Goal: Contribute content: Contribute content

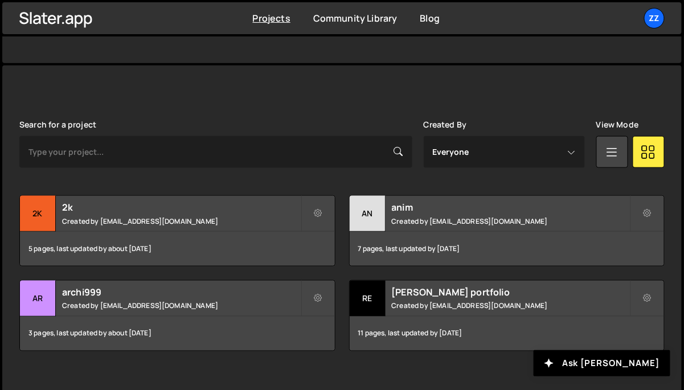
scroll to position [262, 0]
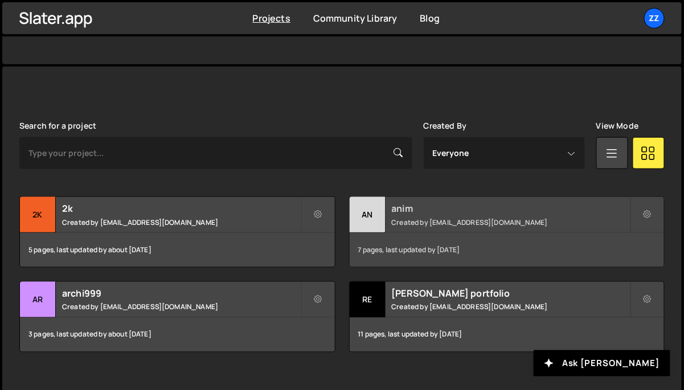
click at [368, 205] on div "an" at bounding box center [368, 215] width 36 height 36
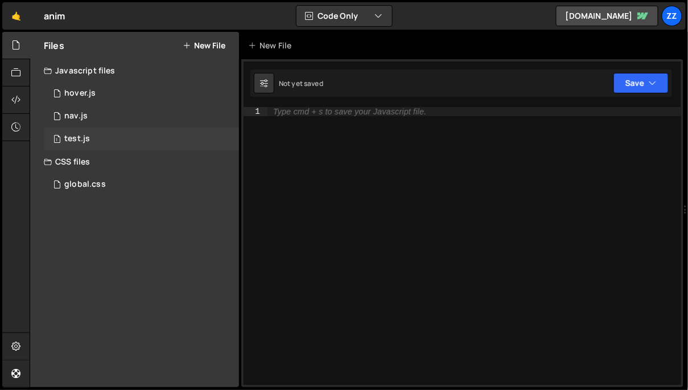
click at [123, 138] on div "1 test.js 0" at bounding box center [141, 139] width 195 height 23
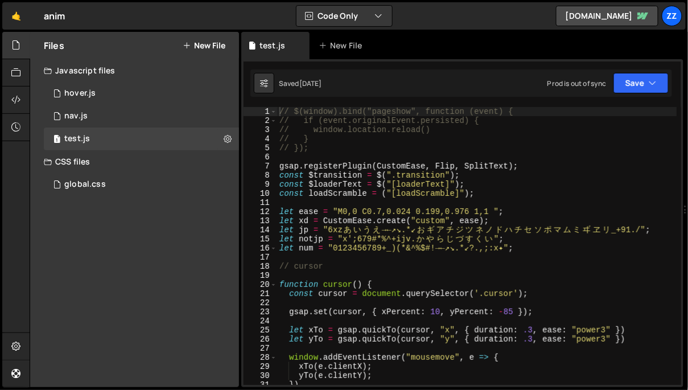
type textarea "gsap.registerPlugin(CustomEase, Flip, SplitText);"
click at [333, 165] on div "// $(window).bind("pageshow", function (event) { // if (event.originalEvent.per…" at bounding box center [477, 255] width 400 height 297
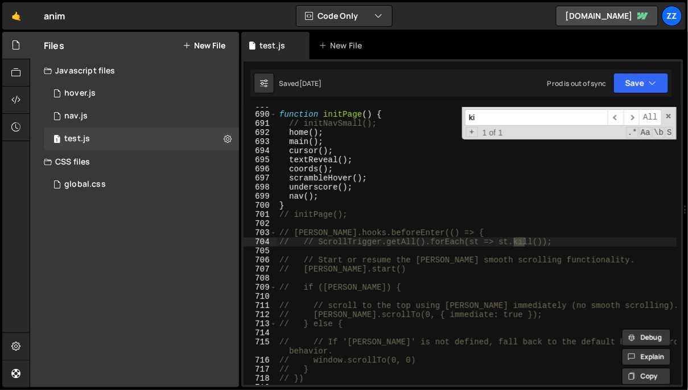
scroll to position [6310, 0]
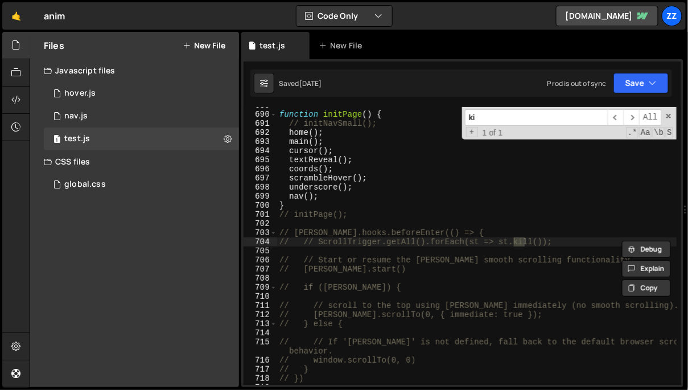
type input "k"
type input "o"
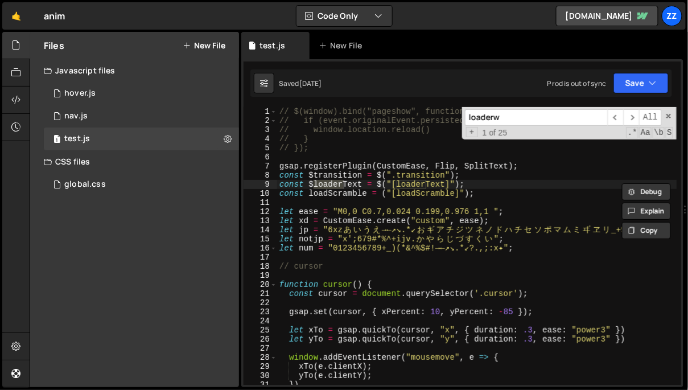
scroll to position [2921, 0]
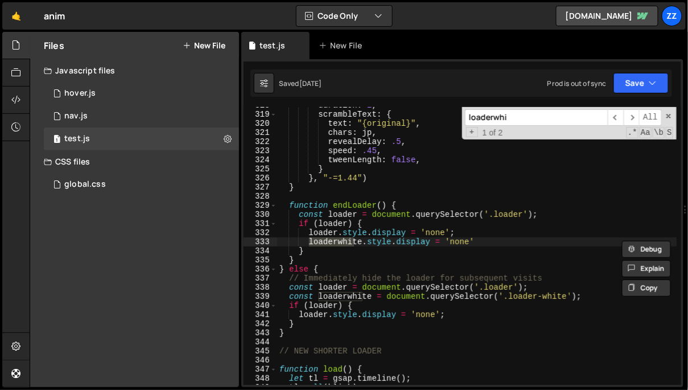
type input "loaderwhi"
click at [358, 241] on div "duration : 2 , scrambleText : { text : "{original}" , chars : jp , revealDelay …" at bounding box center [477, 249] width 400 height 297
click at [306, 230] on div "duration : 2 , scrambleText : { text : "{original}" , chars : jp , revealDelay …" at bounding box center [477, 249] width 400 height 297
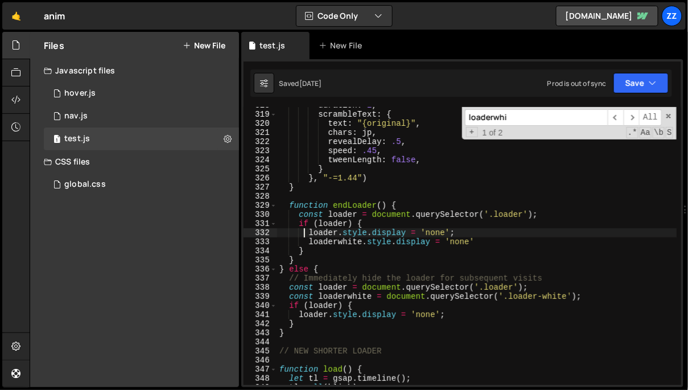
click at [307, 251] on div "duration : 2 , scrambleText : { text : "{original}" , chars : jp , revealDelay …" at bounding box center [477, 249] width 400 height 297
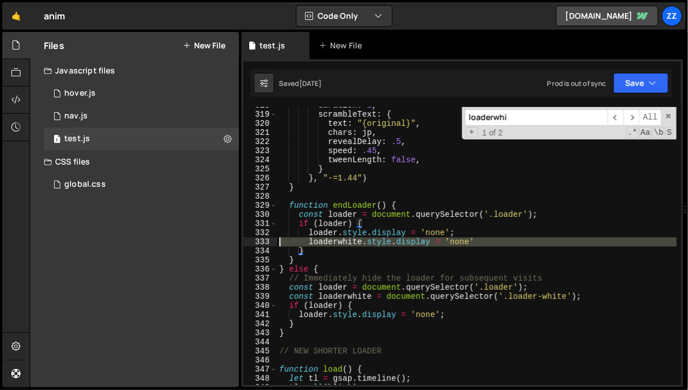
click at [264, 239] on div "333" at bounding box center [261, 241] width 34 height 9
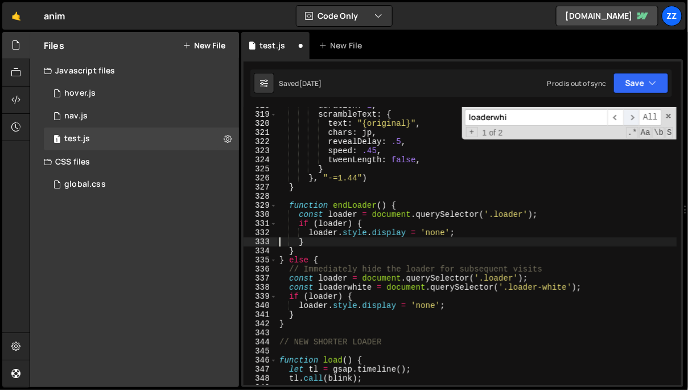
click at [627, 118] on span "​" at bounding box center [632, 117] width 16 height 17
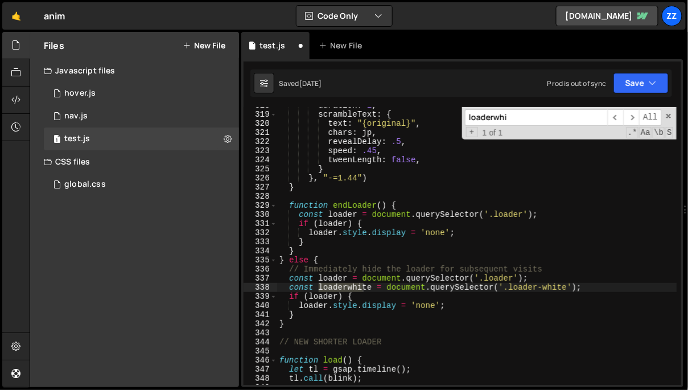
click at [262, 292] on div "338" at bounding box center [261, 287] width 34 height 9
click at [264, 288] on div "338" at bounding box center [261, 287] width 34 height 9
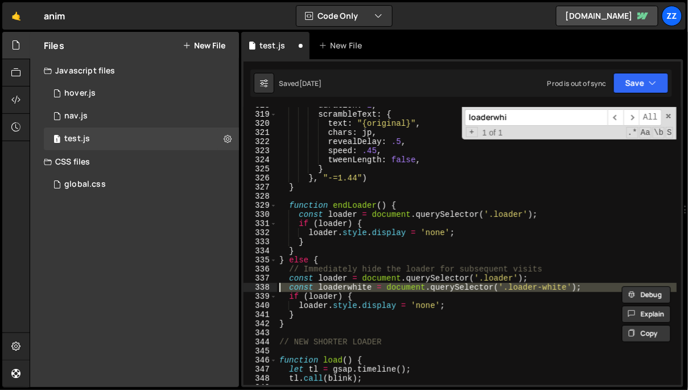
type textarea "if (loader) {"
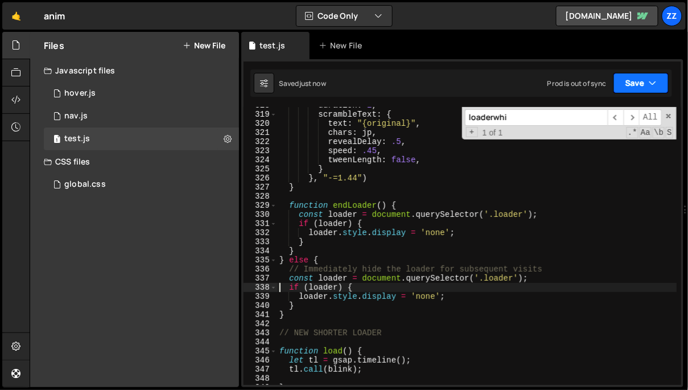
click at [630, 89] on button "Save" at bounding box center [641, 83] width 55 height 20
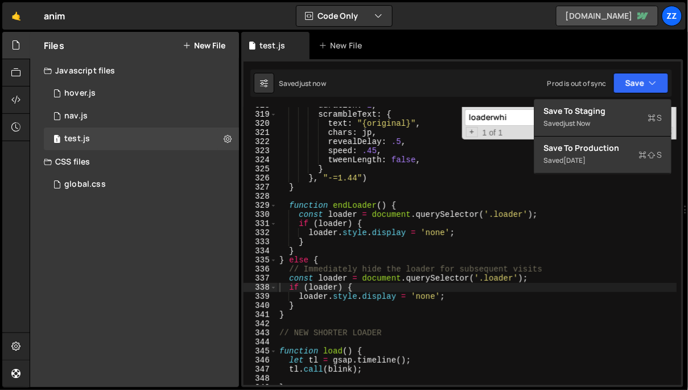
click at [612, 19] on link "ivorstudios.webflow.io" at bounding box center [607, 16] width 102 height 20
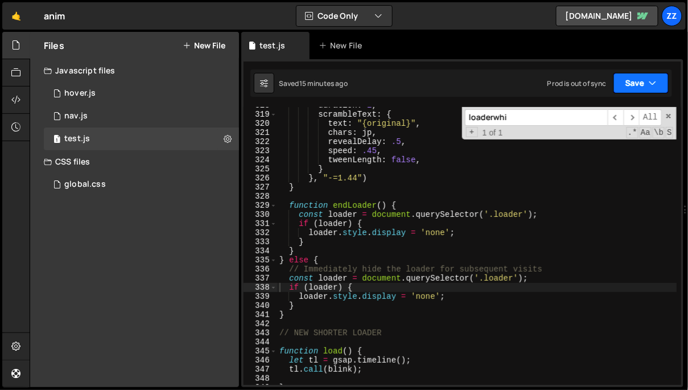
click at [619, 81] on button "Save" at bounding box center [641, 83] width 55 height 20
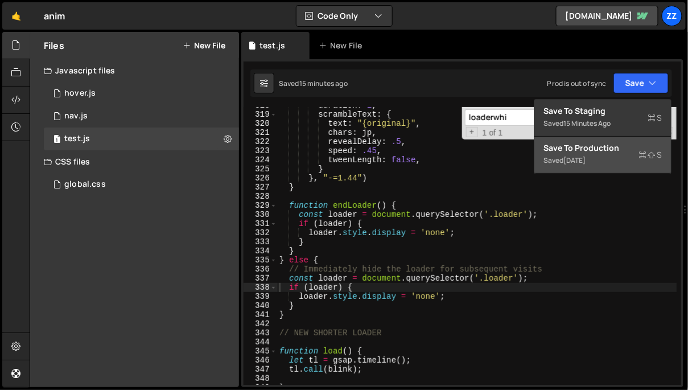
click at [576, 150] on div "Save to Production S" at bounding box center [603, 147] width 118 height 11
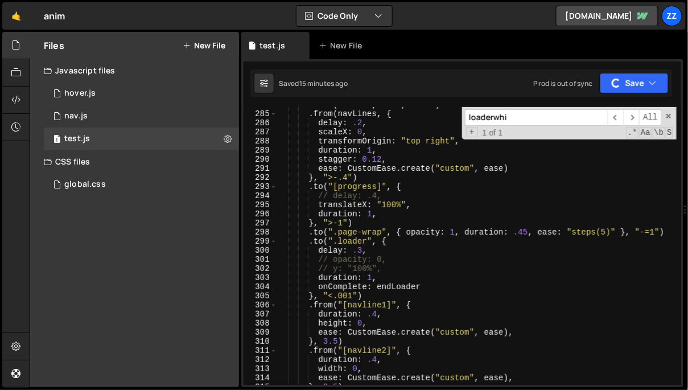
scroll to position [2612, 0]
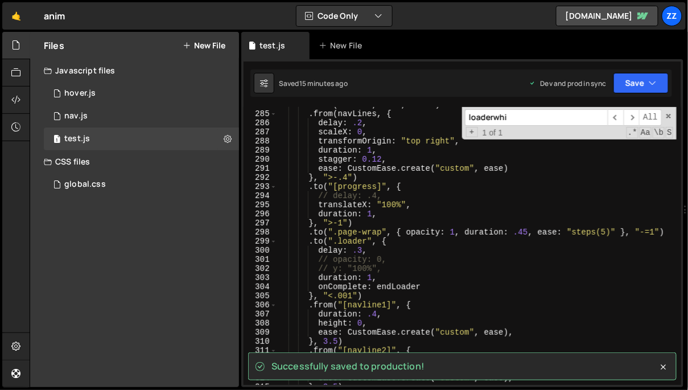
drag, startPoint x: 530, startPoint y: 120, endPoint x: 441, endPoint y: 120, distance: 88.8
click at [441, 120] on div ". call ( brblink , null , "-=1" ) . from ( navLines , { delay : .2 , scaleX : 0…" at bounding box center [477, 246] width 400 height 278
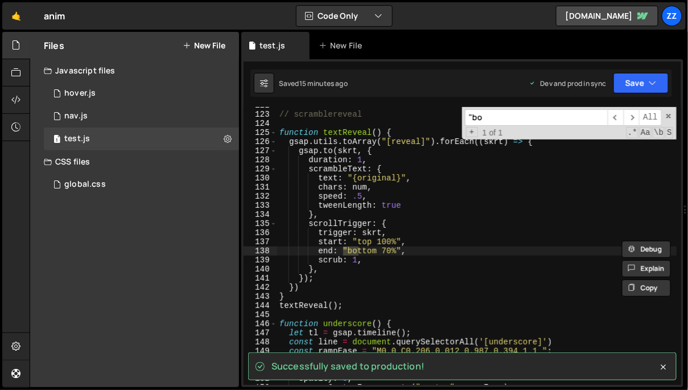
scroll to position [1118, 0]
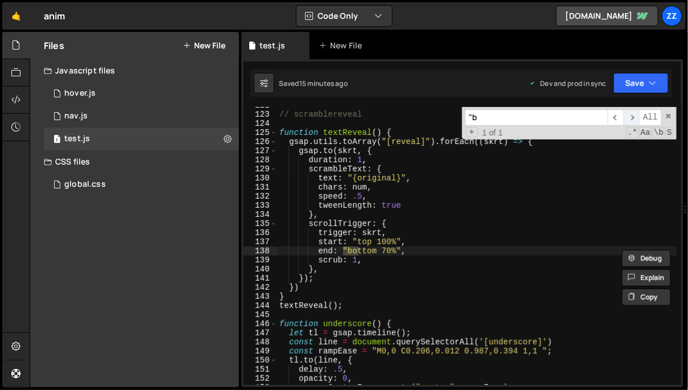
type input """
click at [659, 84] on button "Save" at bounding box center [641, 83] width 55 height 20
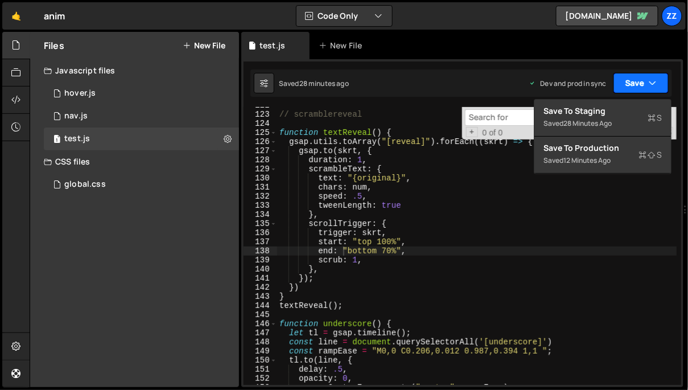
click at [659, 84] on button "Save" at bounding box center [641, 83] width 55 height 20
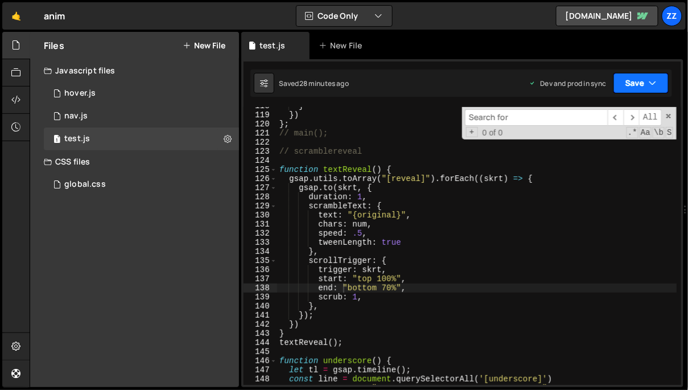
scroll to position [1085, 0]
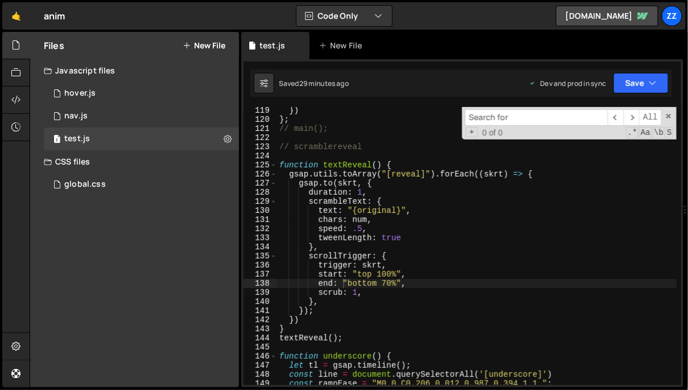
click at [466, 37] on div "test.js New File" at bounding box center [462, 45] width 442 height 27
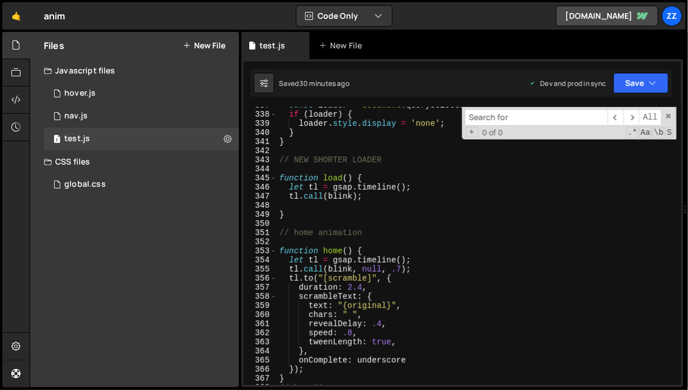
scroll to position [3088, 0]
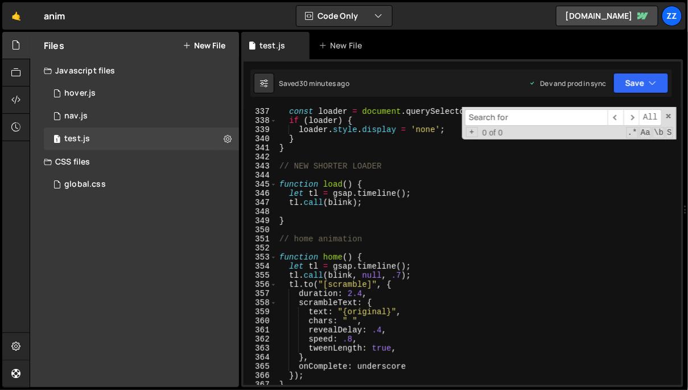
click at [295, 223] on div "// Immediately hide the loader for subsequent visits const loader = document . …" at bounding box center [477, 246] width 400 height 297
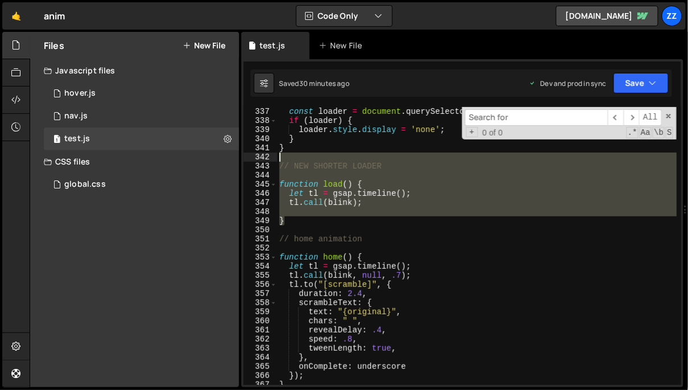
drag, startPoint x: 292, startPoint y: 223, endPoint x: 269, endPoint y: 162, distance: 65.6
click at [269, 162] on div "} 336 337 338 339 340 341 342 343 344 345 346 347 348 349 350 351 352 353 354 3…" at bounding box center [463, 246] width 438 height 278
type textarea "// NEW SHORTER LOADER"
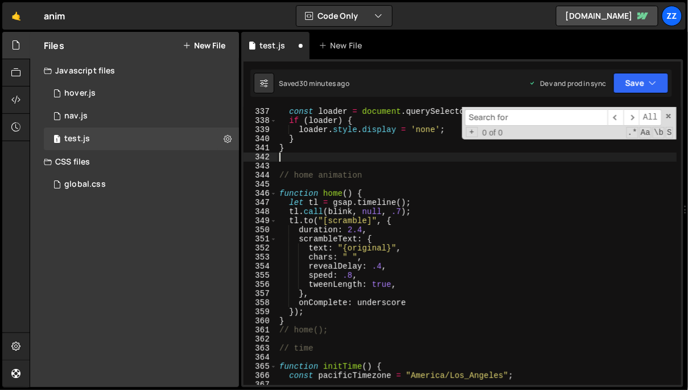
type textarea "}"
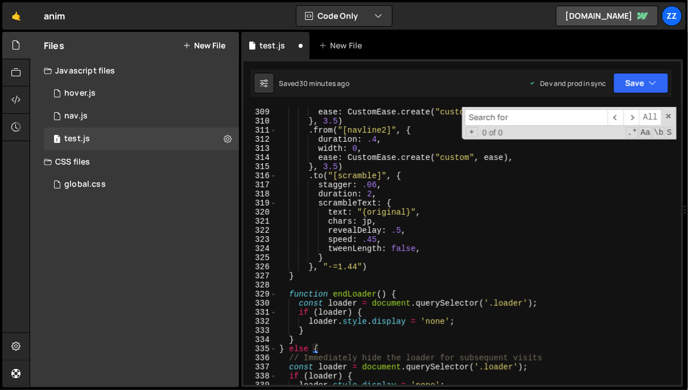
scroll to position [2965, 0]
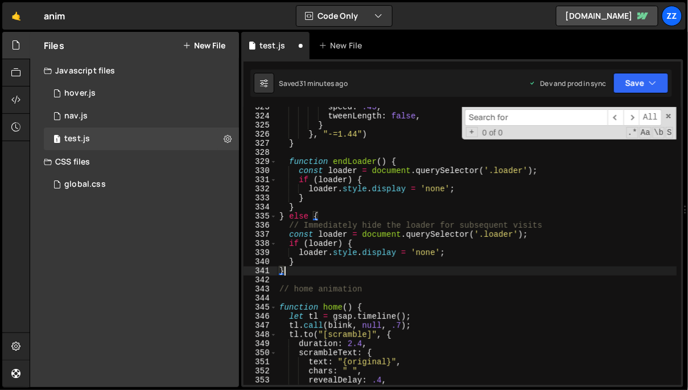
click at [397, 154] on div "speed : .45 , tweenLength : false , } } , "-=1.44" ) } function endLoader ( ) {…" at bounding box center [477, 250] width 400 height 297
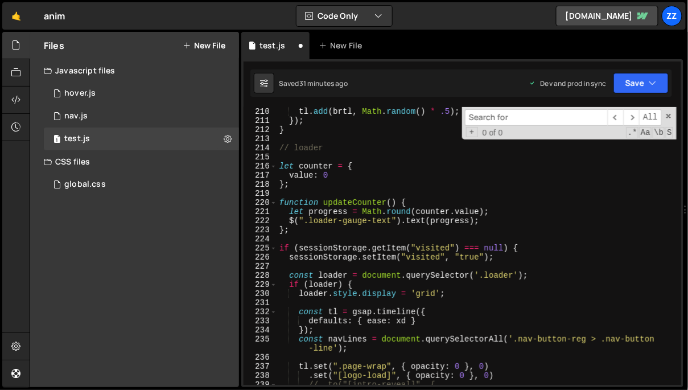
scroll to position [1912, 0]
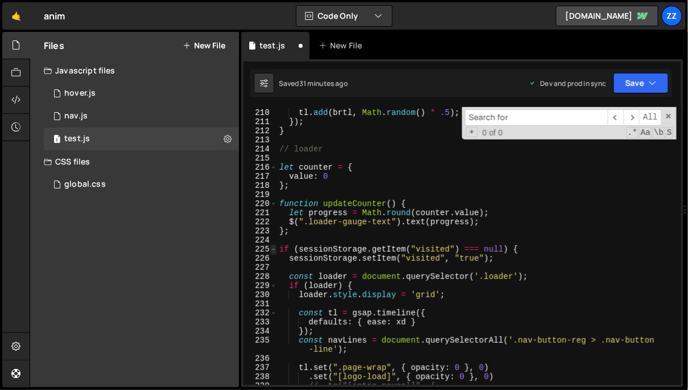
click at [273, 251] on span at bounding box center [273, 249] width 6 height 9
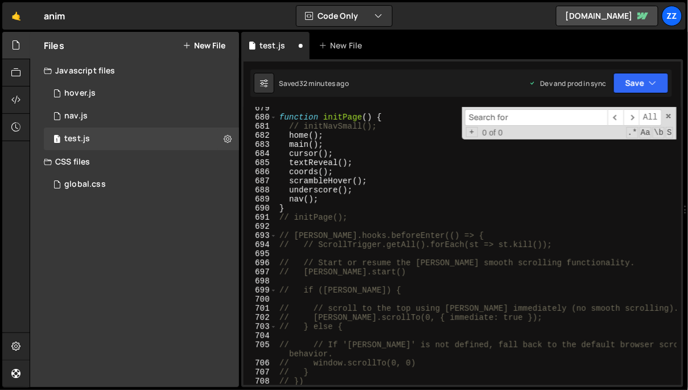
scroll to position [5204, 0]
click at [385, 222] on div "function initPage ( ) { // initNavSmall(); home ( ) ; main ( ) ; cursor ( ) ; t…" at bounding box center [477, 253] width 400 height 297
type textarea "initPage();"
click at [618, 22] on link "ivorstudios.webflow.io" at bounding box center [607, 16] width 102 height 20
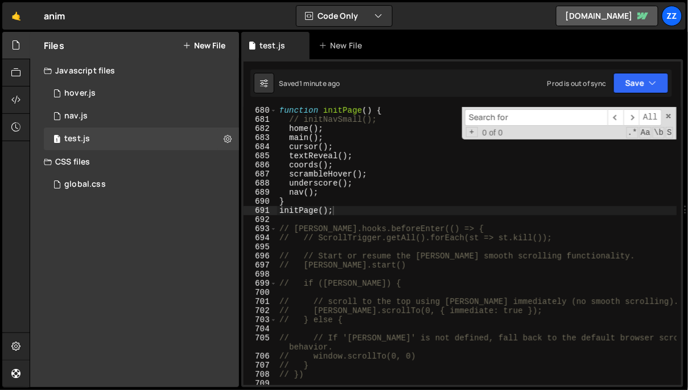
scroll to position [6209, 0]
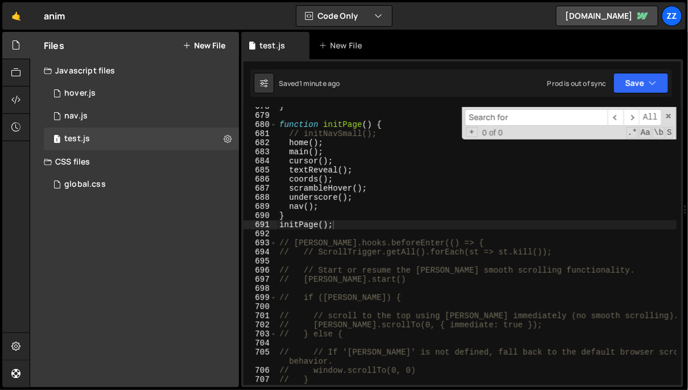
click at [365, 230] on div "} function initPage ( ) { // initNavSmall(); home ( ) ; main ( ) ; cursor ( ) ;…" at bounding box center [477, 250] width 400 height 297
click at [365, 224] on div "} function initPage ( ) { // initNavSmall(); home ( ) ; main ( ) ; cursor ( ) ;…" at bounding box center [477, 250] width 400 height 297
type textarea "// initPage();"
click at [543, 122] on input at bounding box center [536, 117] width 143 height 17
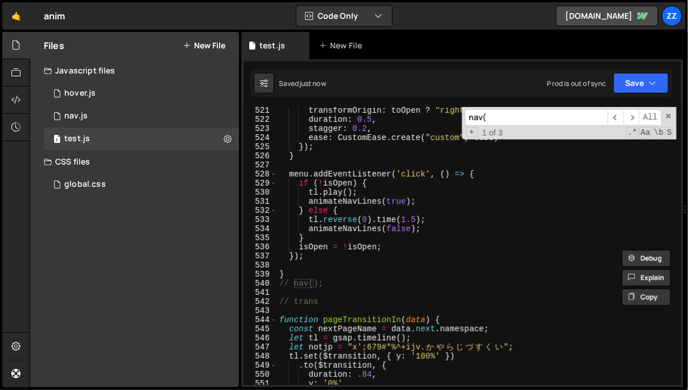
scroll to position [4775, 0]
type input "nav("
click at [372, 291] on div "transformOrigin : toOpen ? "right center" : "left center" , duration : 0.5 , st…" at bounding box center [477, 254] width 400 height 297
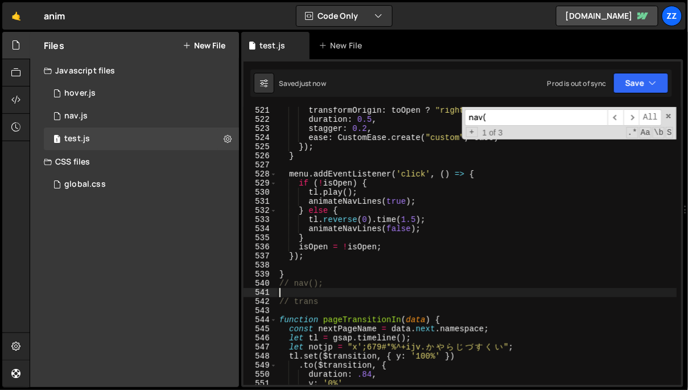
click at [375, 285] on div "transformOrigin : toOpen ? "right center" : "left center" , duration : 0.5 , st…" at bounding box center [477, 254] width 400 height 297
type textarea "nav();"
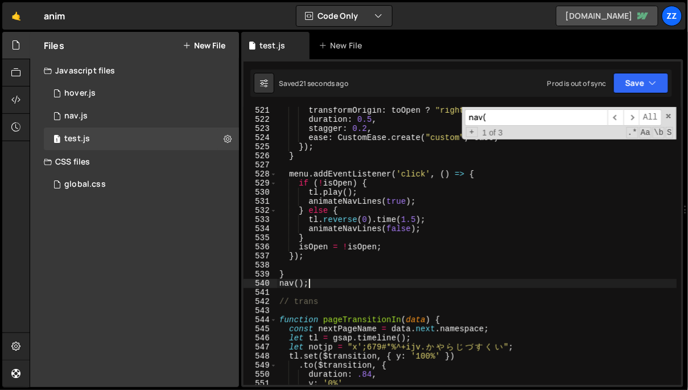
click at [600, 22] on link "ivorstudios.webflow.io" at bounding box center [607, 16] width 102 height 20
click at [618, 92] on button "Save" at bounding box center [641, 83] width 55 height 20
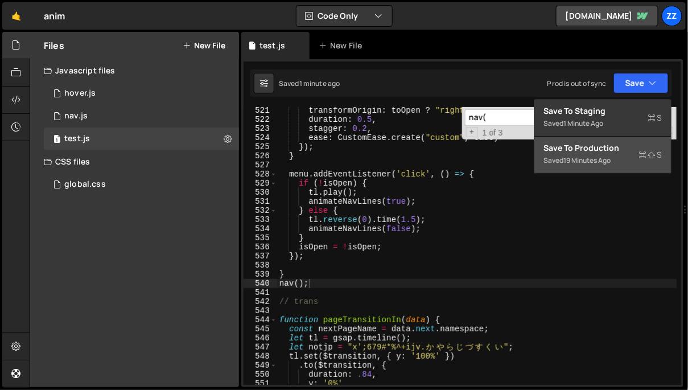
click at [584, 149] on div "Save to Production S" at bounding box center [603, 147] width 118 height 11
